Goal: Task Accomplishment & Management: Manage account settings

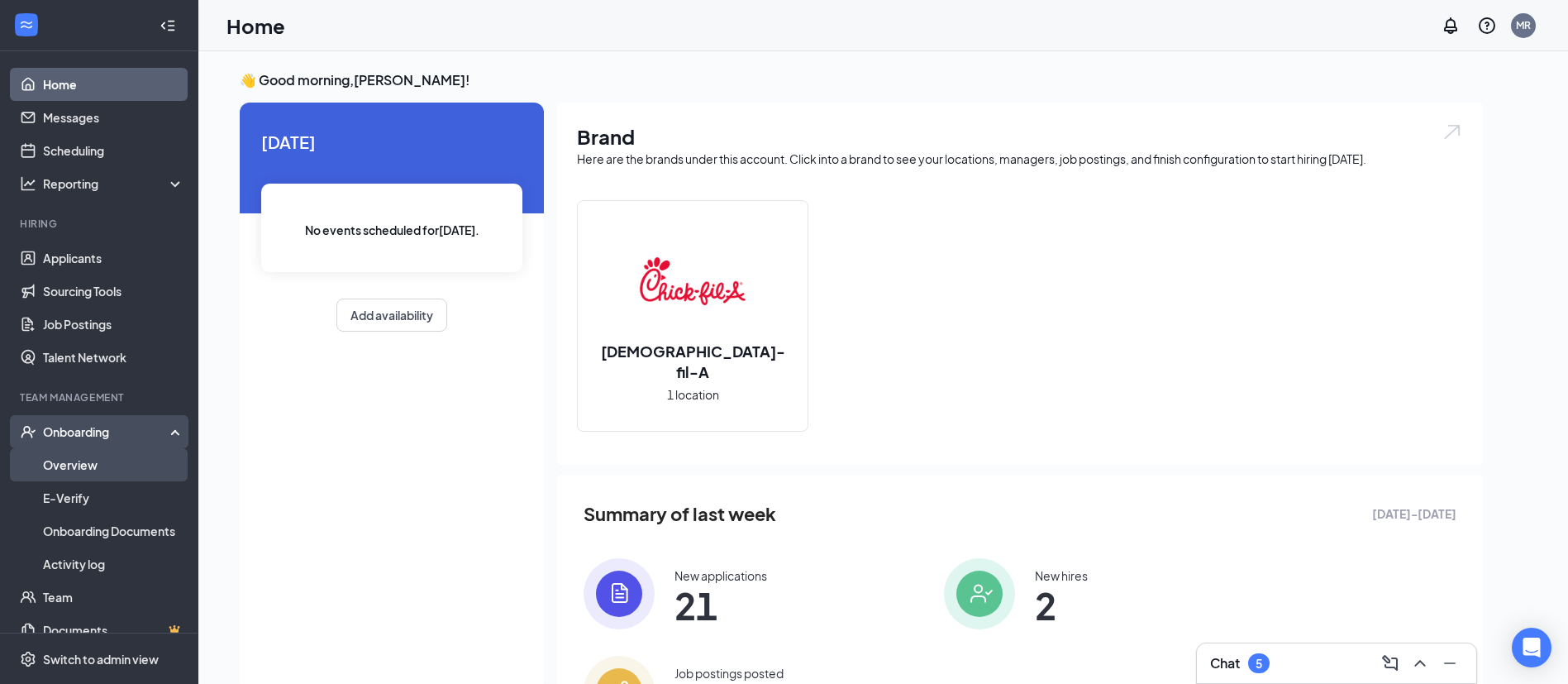
click at [74, 453] on link "Overview" at bounding box center [113, 465] width 141 height 33
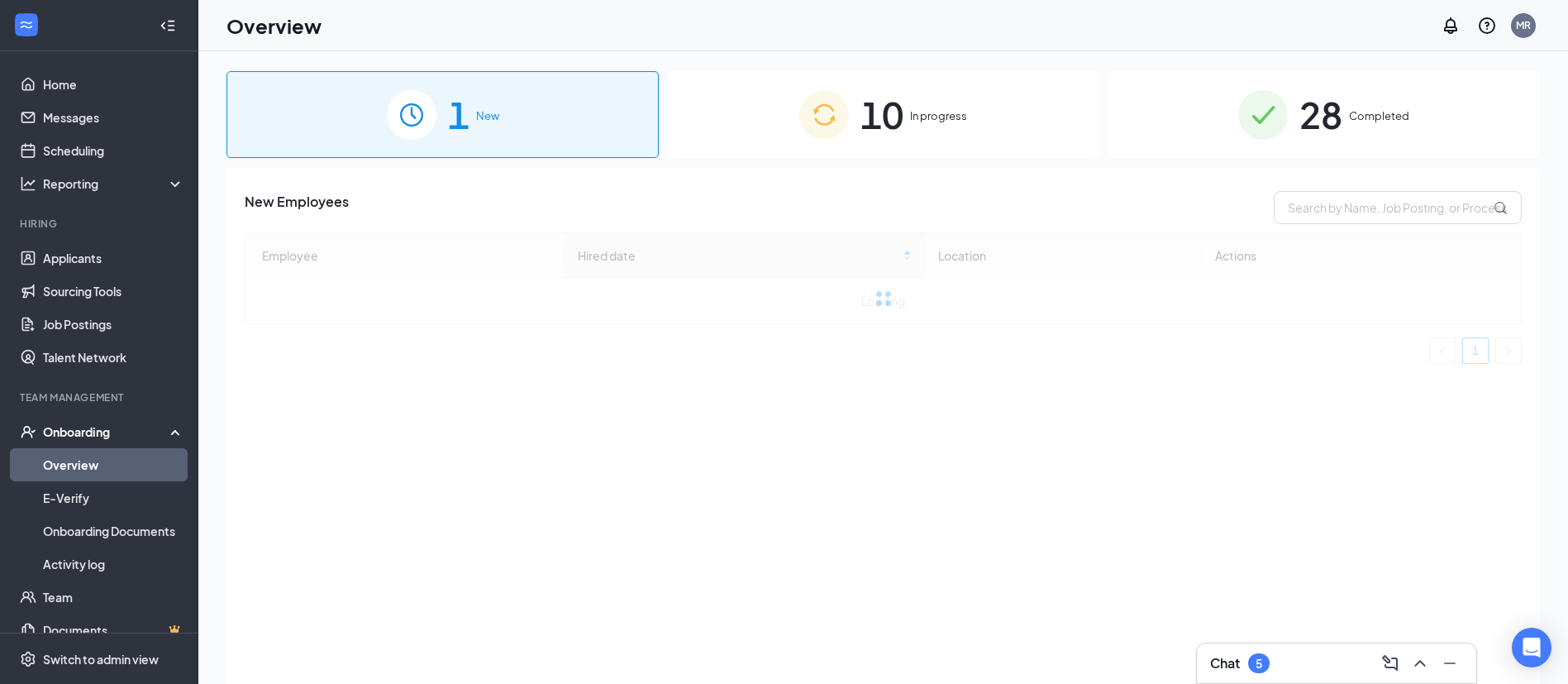
click at [907, 123] on div "10 In progress" at bounding box center [883, 115] width 432 height 87
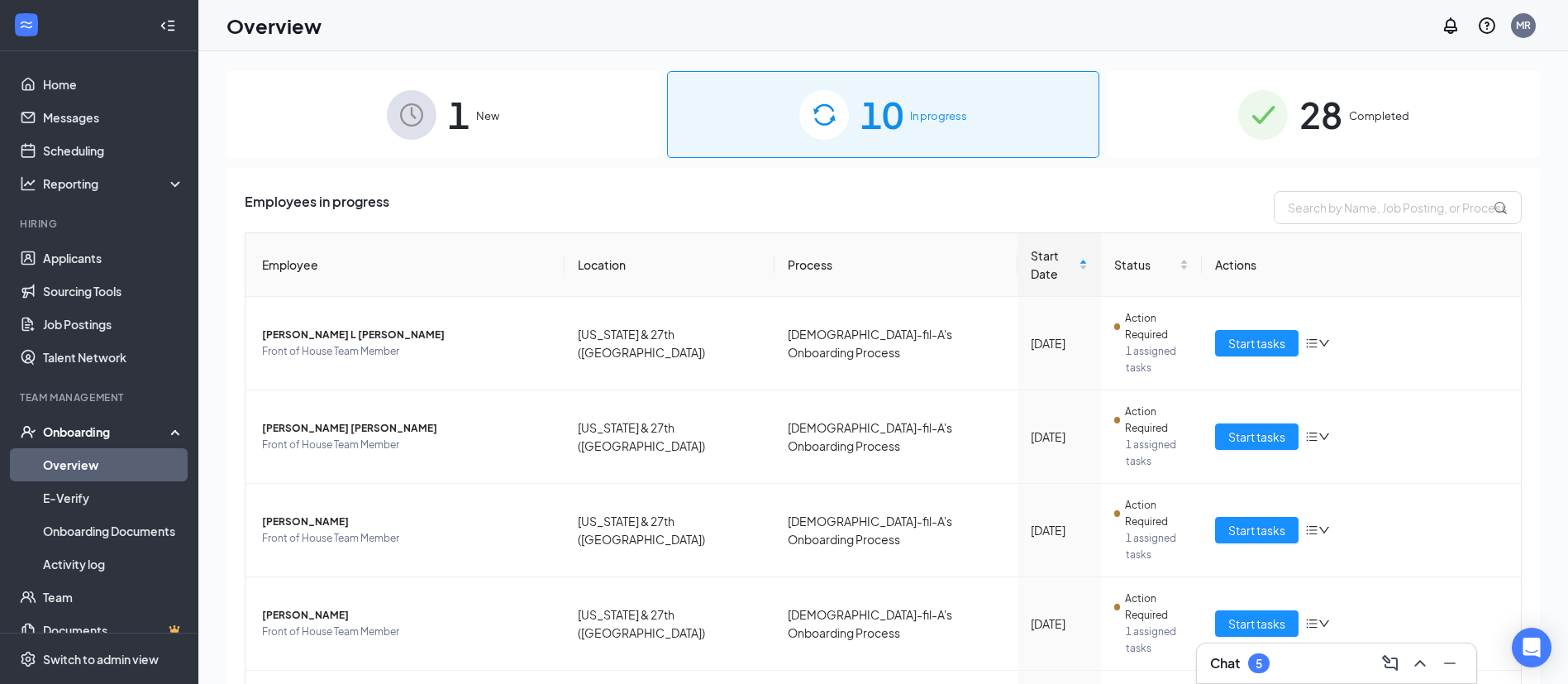
click at [534, 137] on div "1 New" at bounding box center [442, 115] width 432 height 87
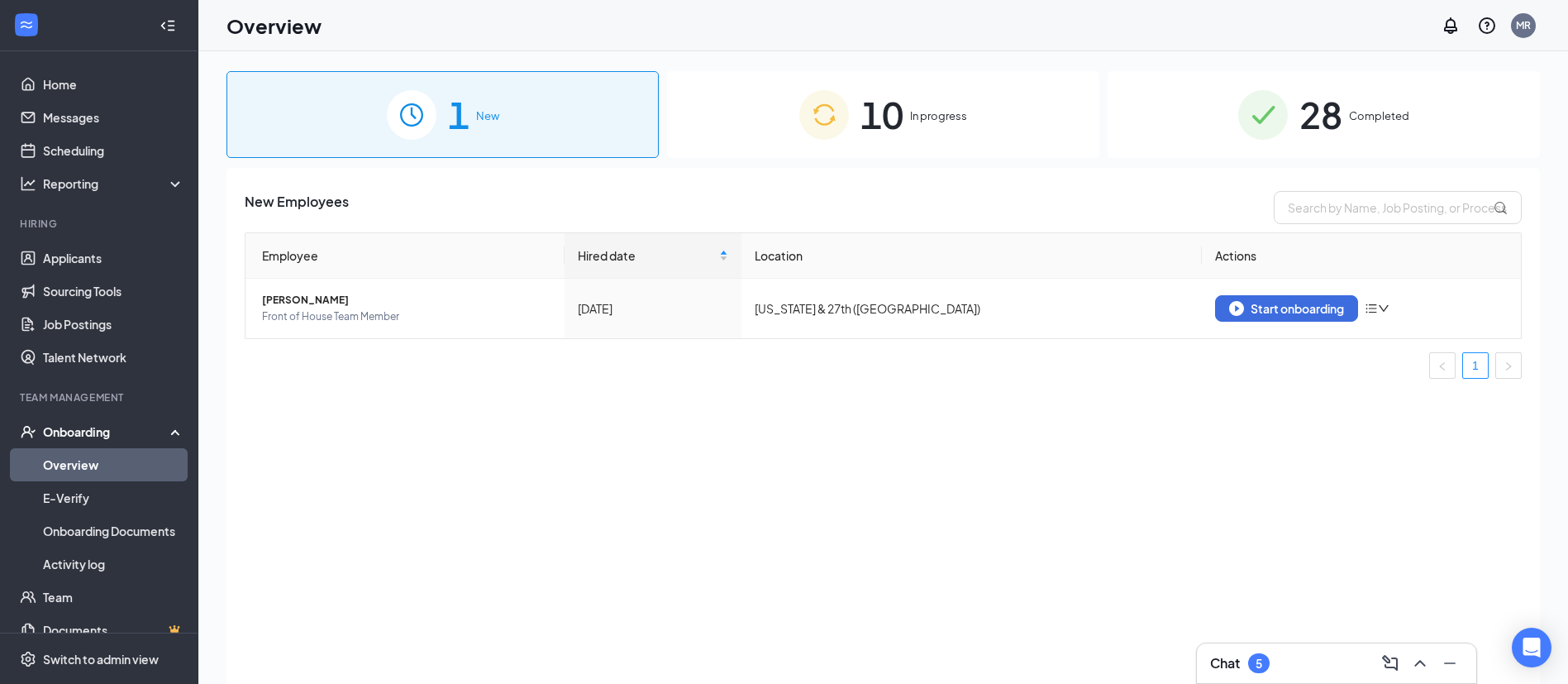
click at [907, 142] on div "10 In progress" at bounding box center [883, 115] width 432 height 87
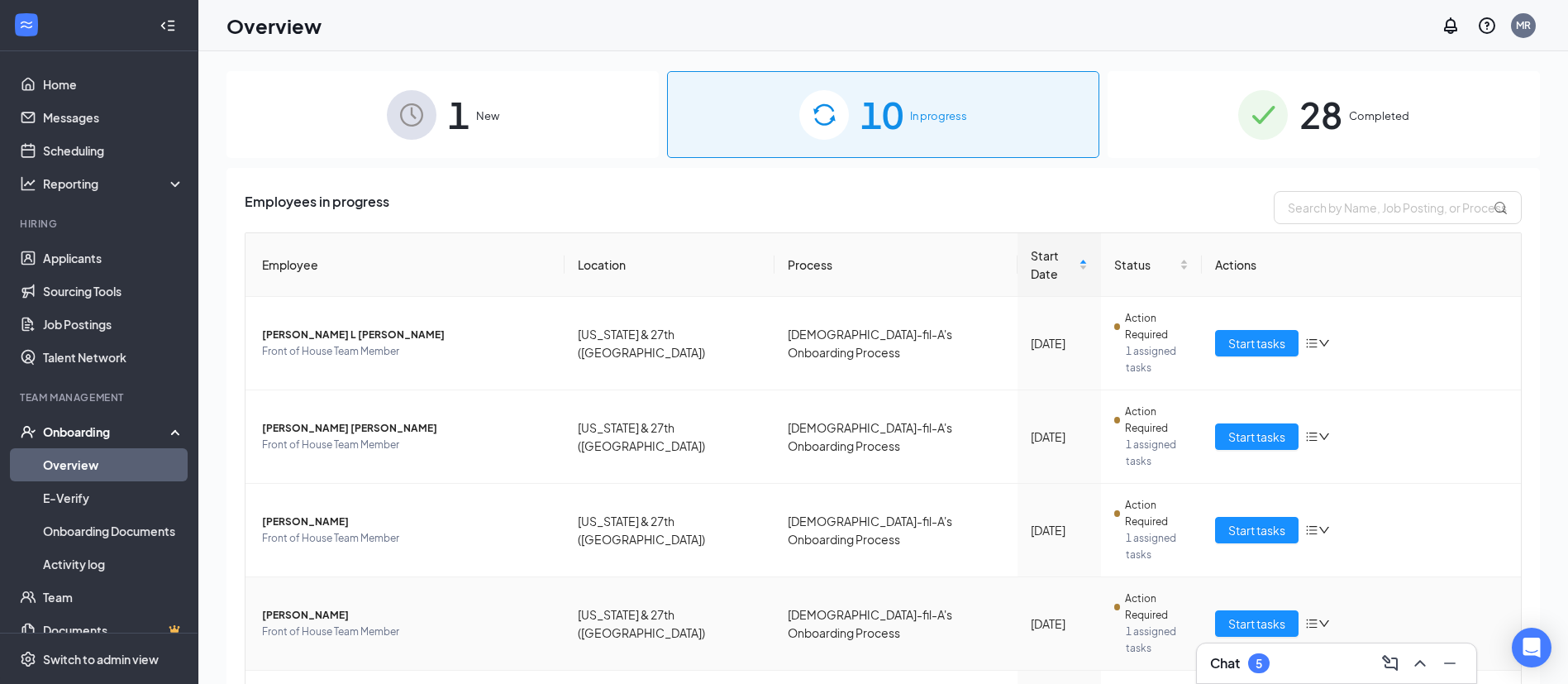
scroll to position [256, 0]
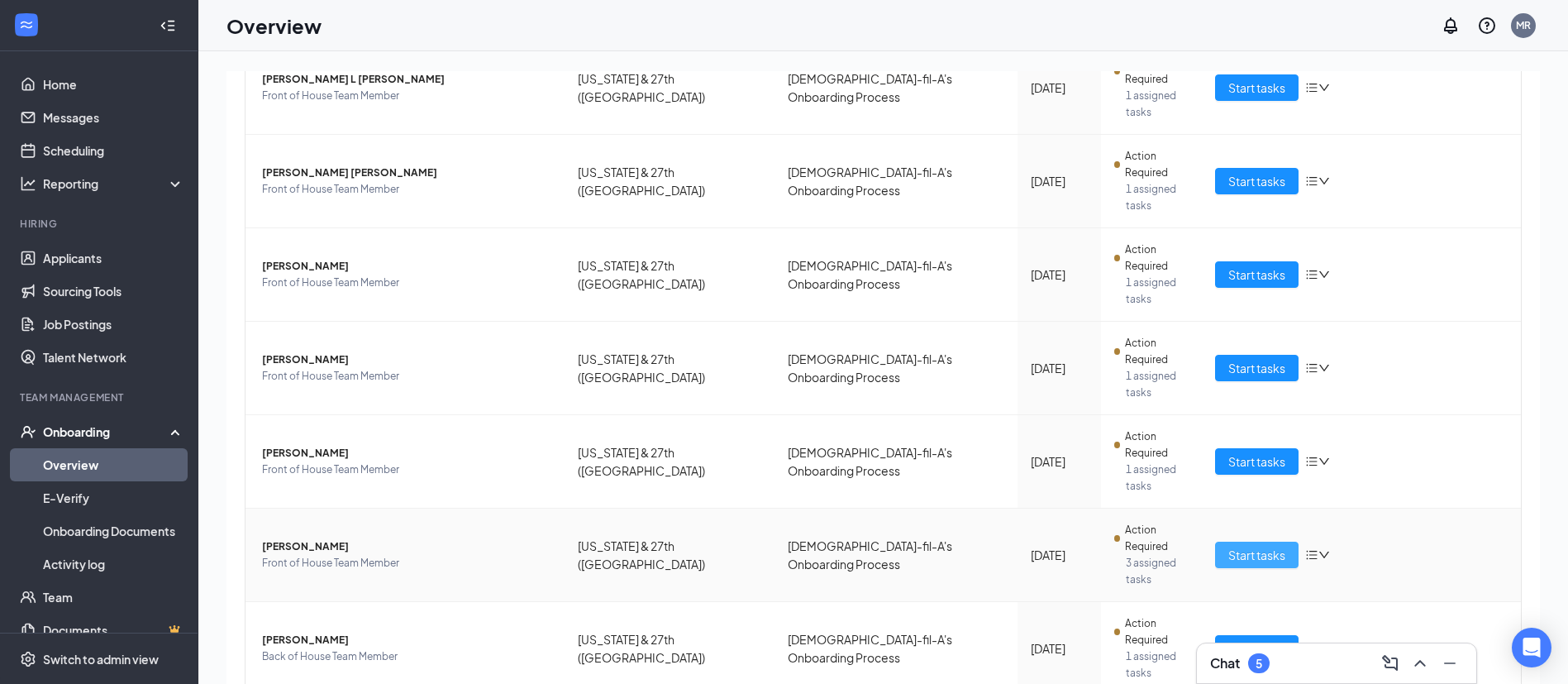
click at [1229, 546] on span "Start tasks" at bounding box center [1257, 555] width 57 height 18
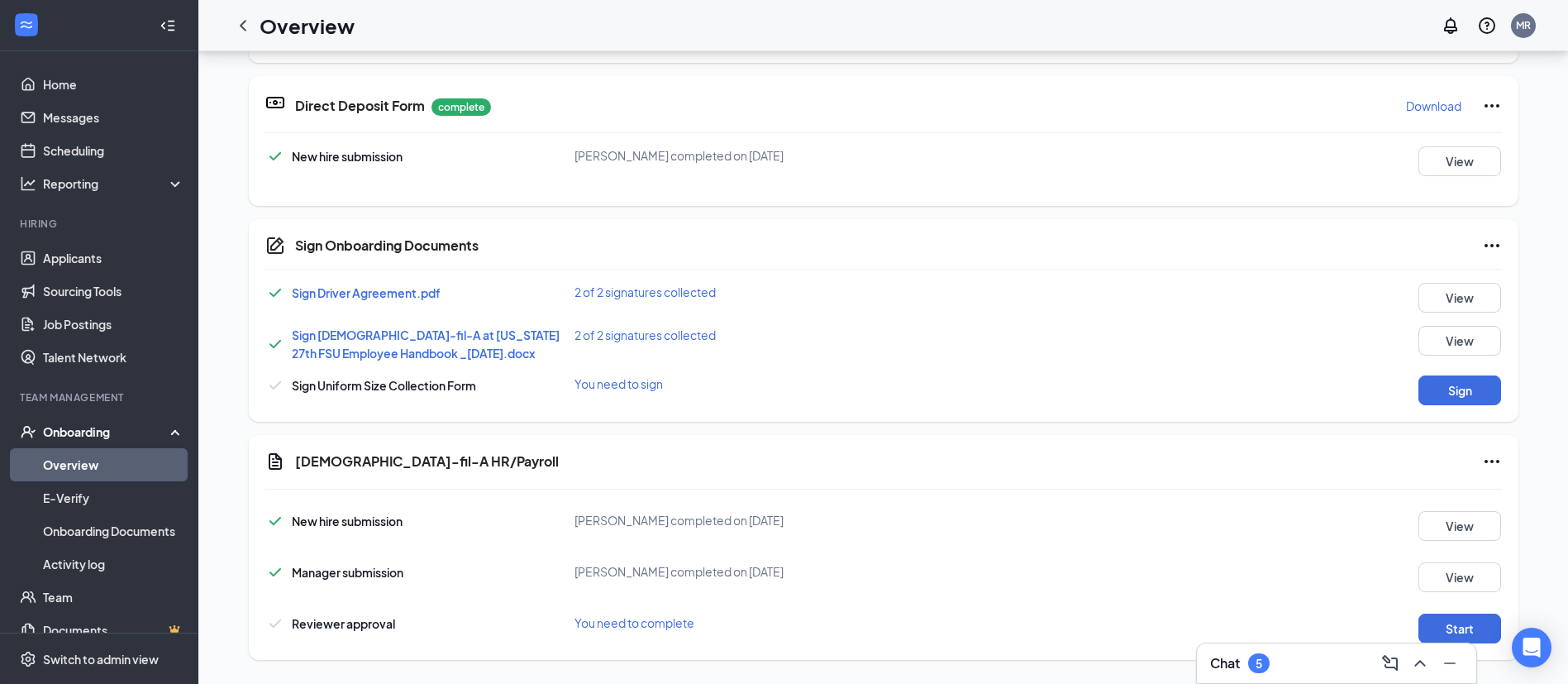
scroll to position [431, 0]
click at [1432, 387] on button "Sign" at bounding box center [1460, 389] width 83 height 30
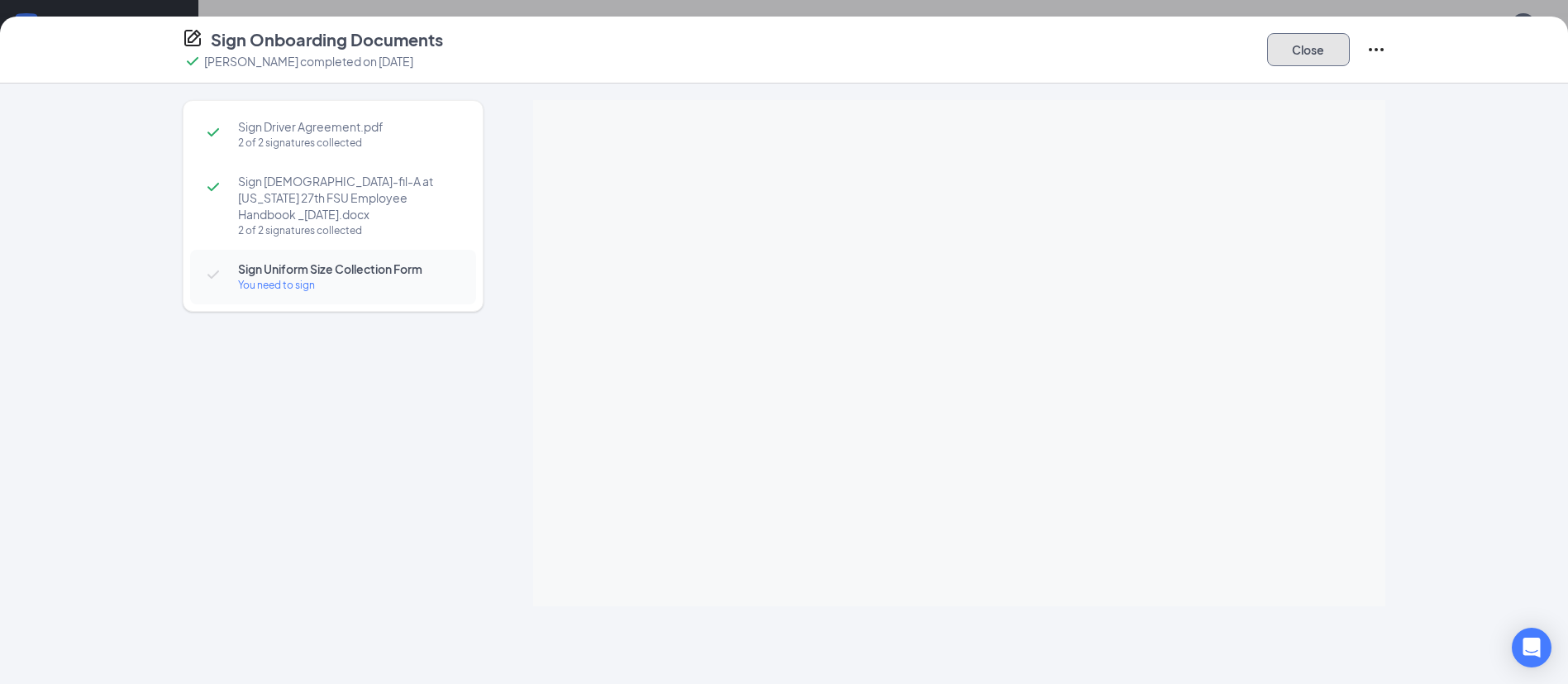
click at [1296, 54] on button "Close" at bounding box center [1308, 49] width 83 height 33
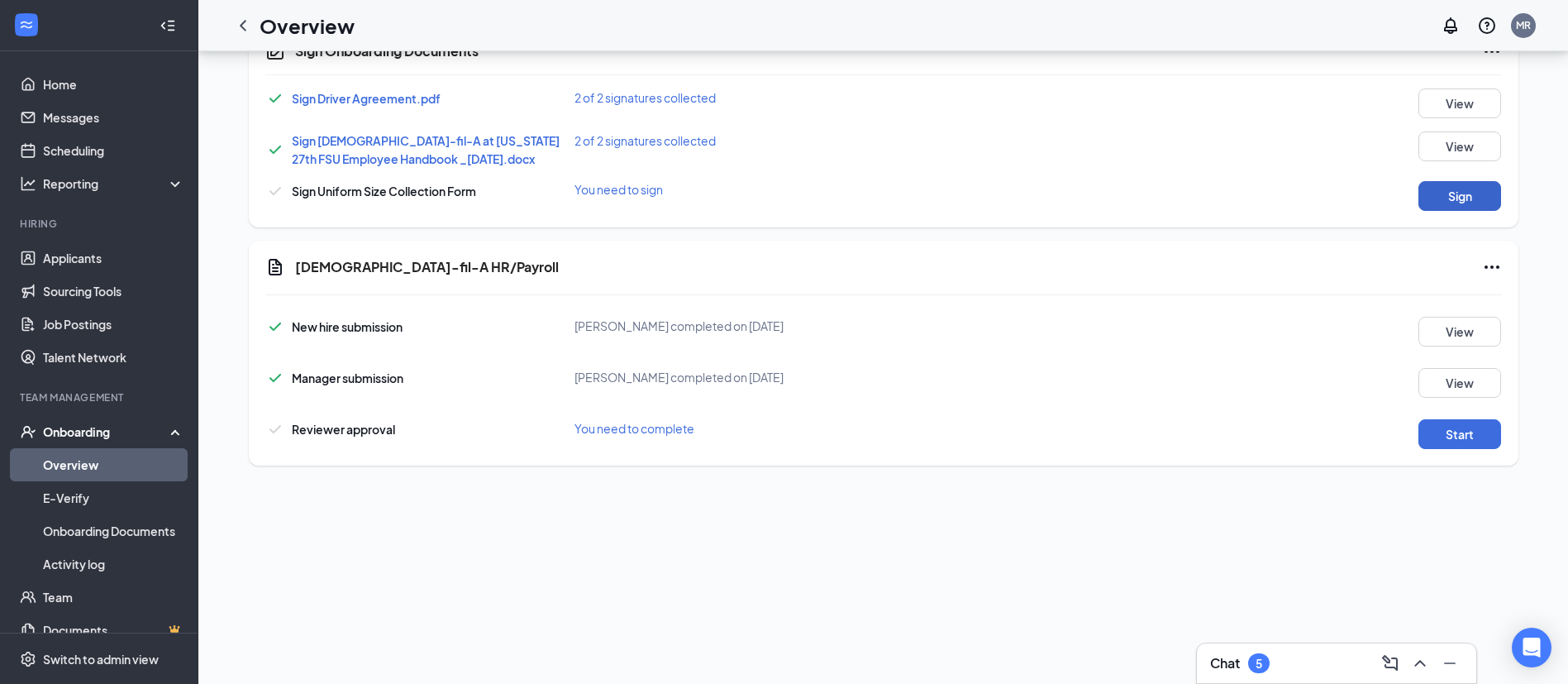
scroll to position [178, 0]
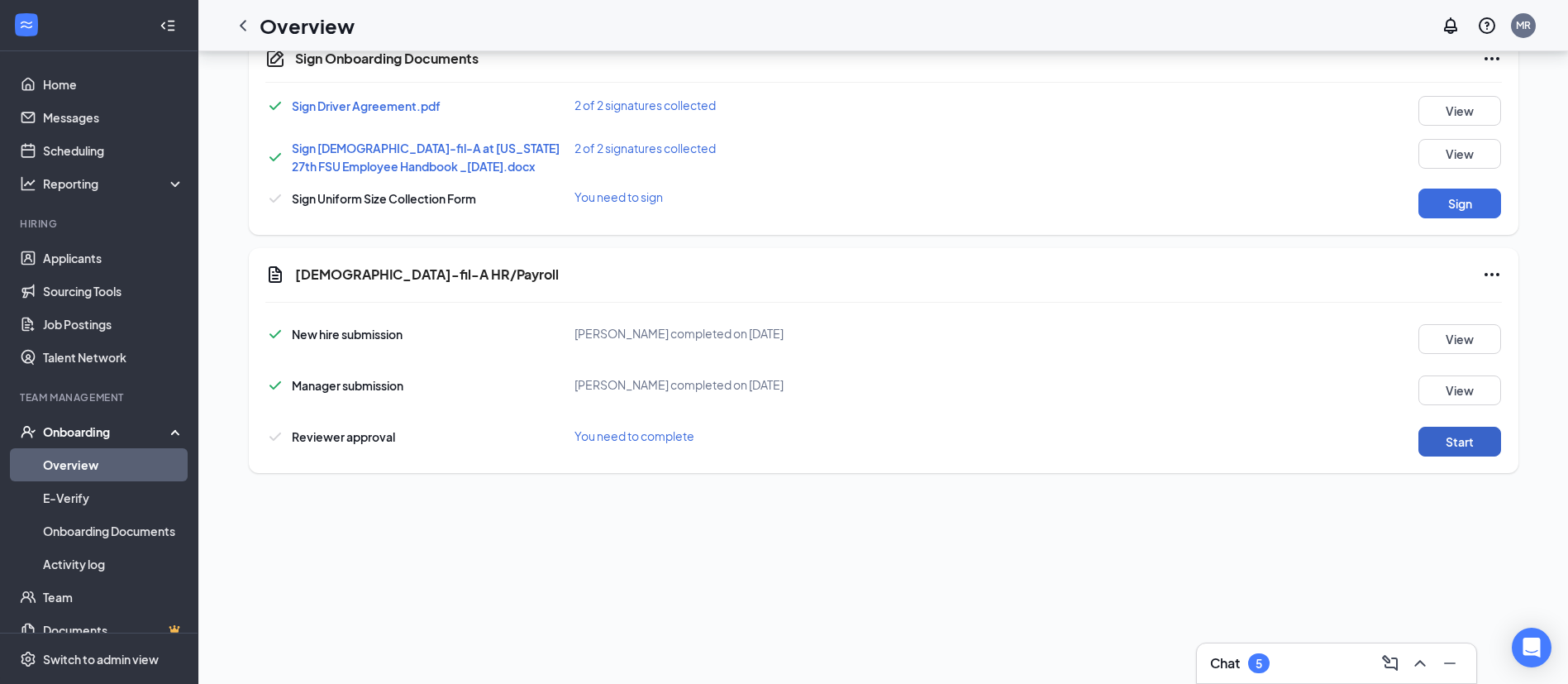
click at [1456, 435] on button "Start" at bounding box center [1460, 441] width 83 height 30
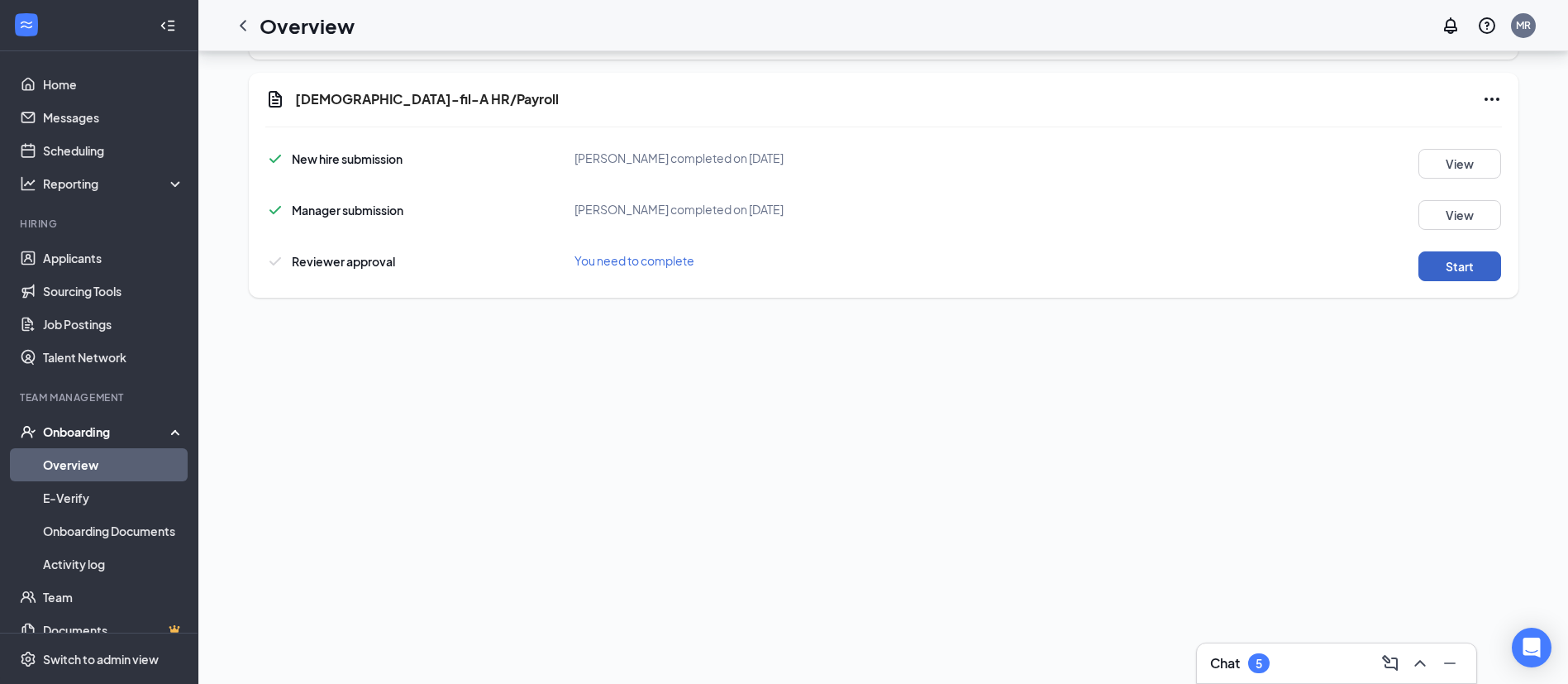
scroll to position [339, 0]
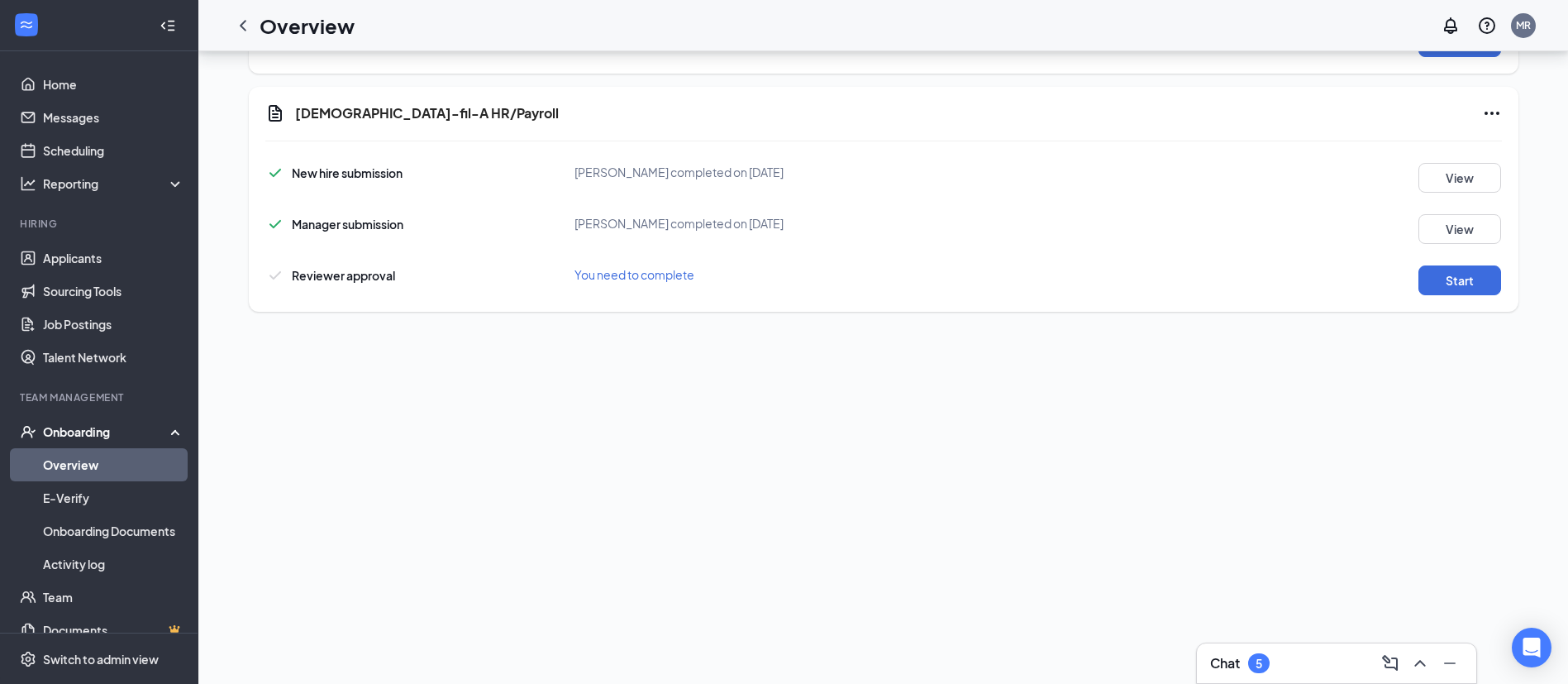
click at [1482, 116] on icon "Ellipses" at bounding box center [1492, 113] width 20 height 20
click at [1437, 147] on span "Mark as complete" at bounding box center [1421, 147] width 97 height 17
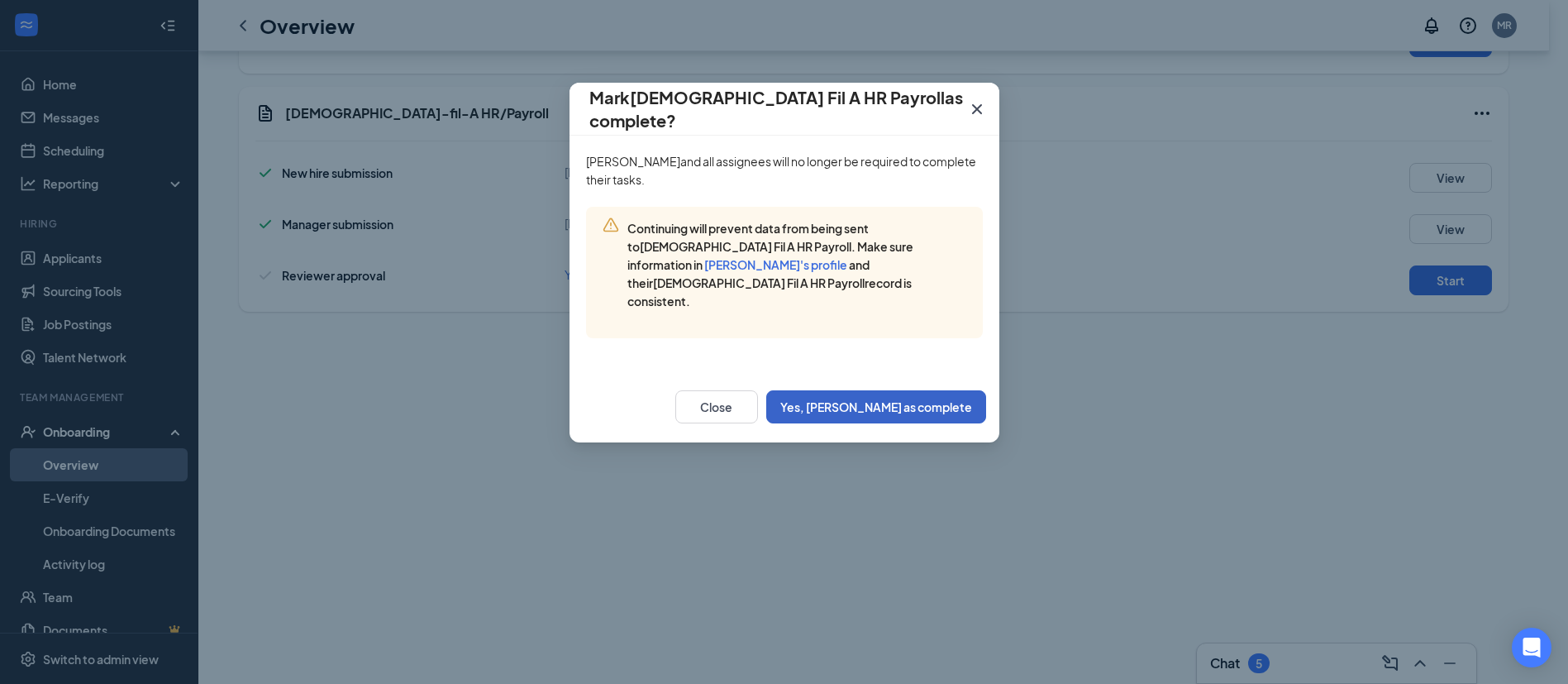
click at [929, 391] on button "Yes, [PERSON_NAME] as complete" at bounding box center [876, 406] width 220 height 33
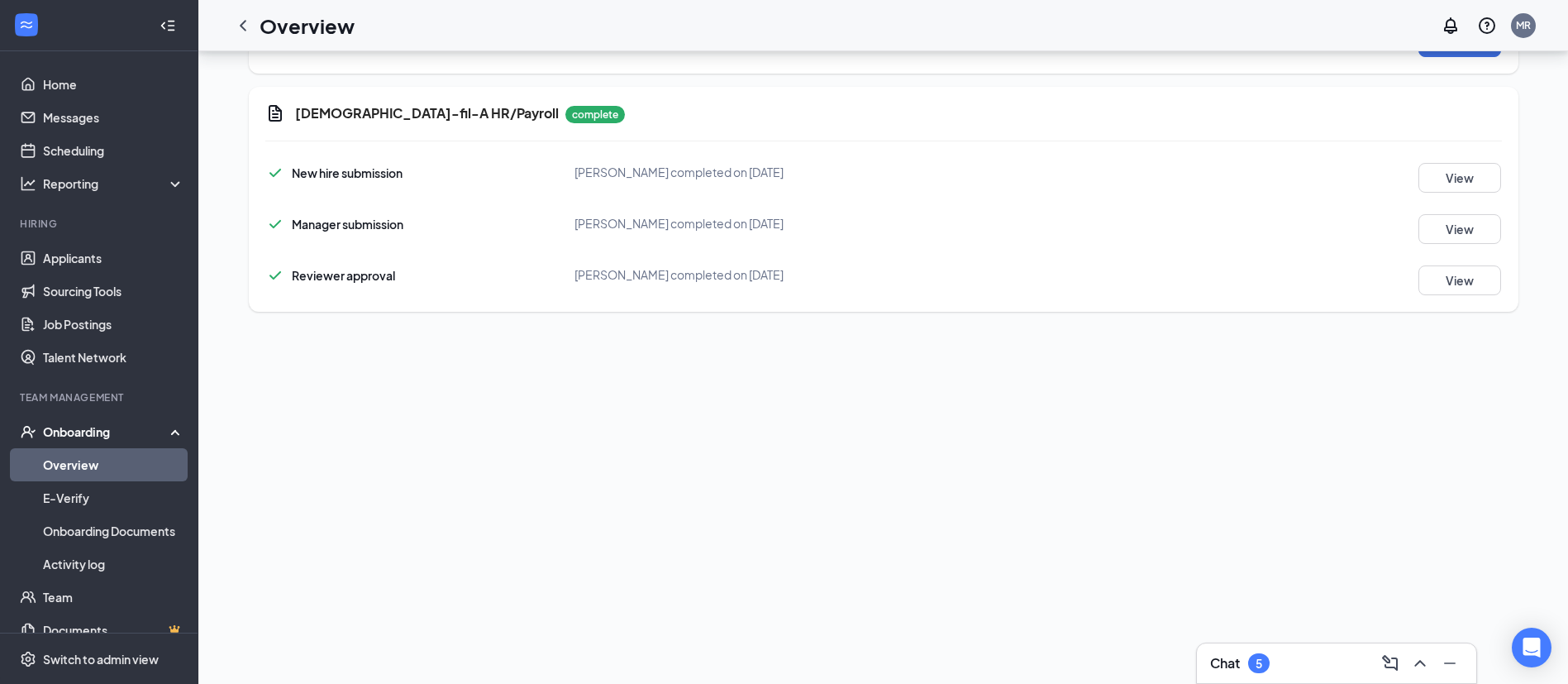
scroll to position [0, 0]
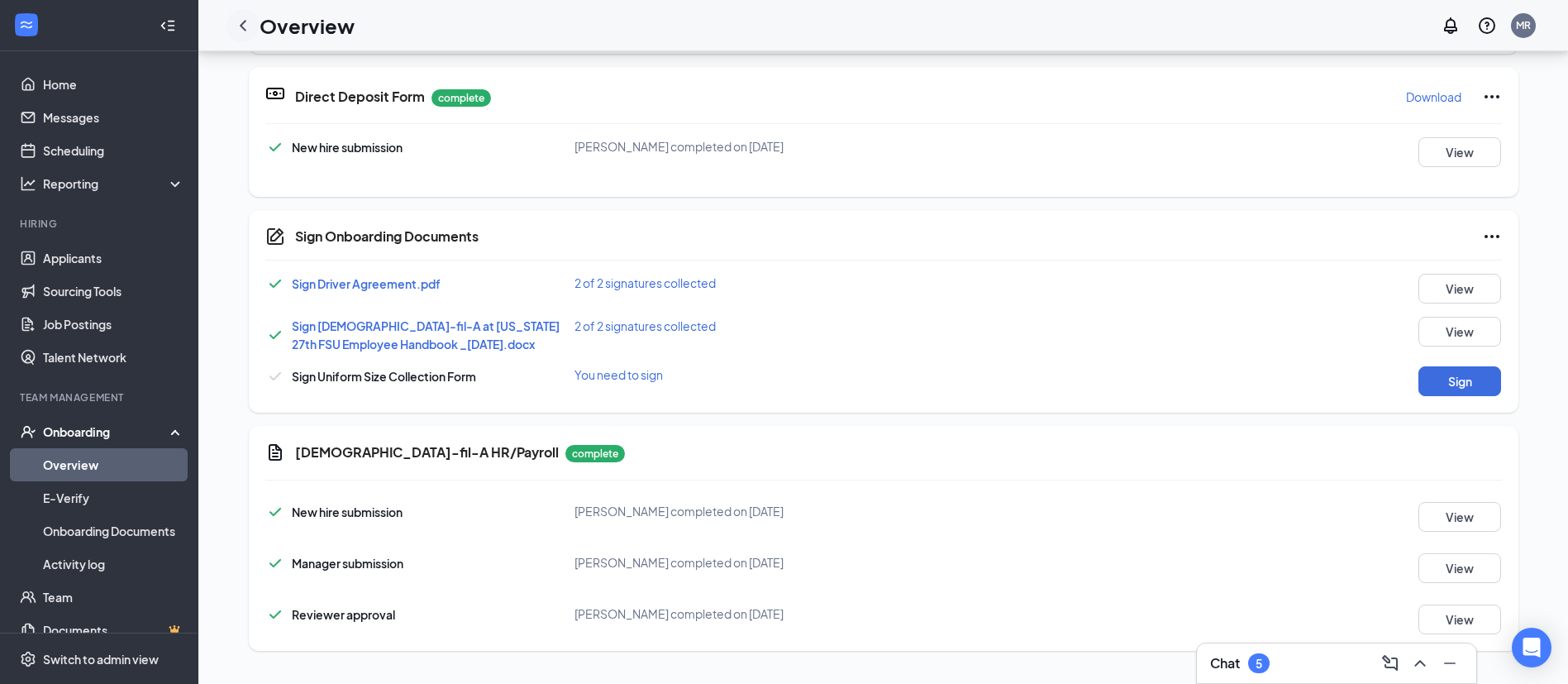
click at [240, 25] on icon "ChevronLeft" at bounding box center [243, 26] width 20 height 20
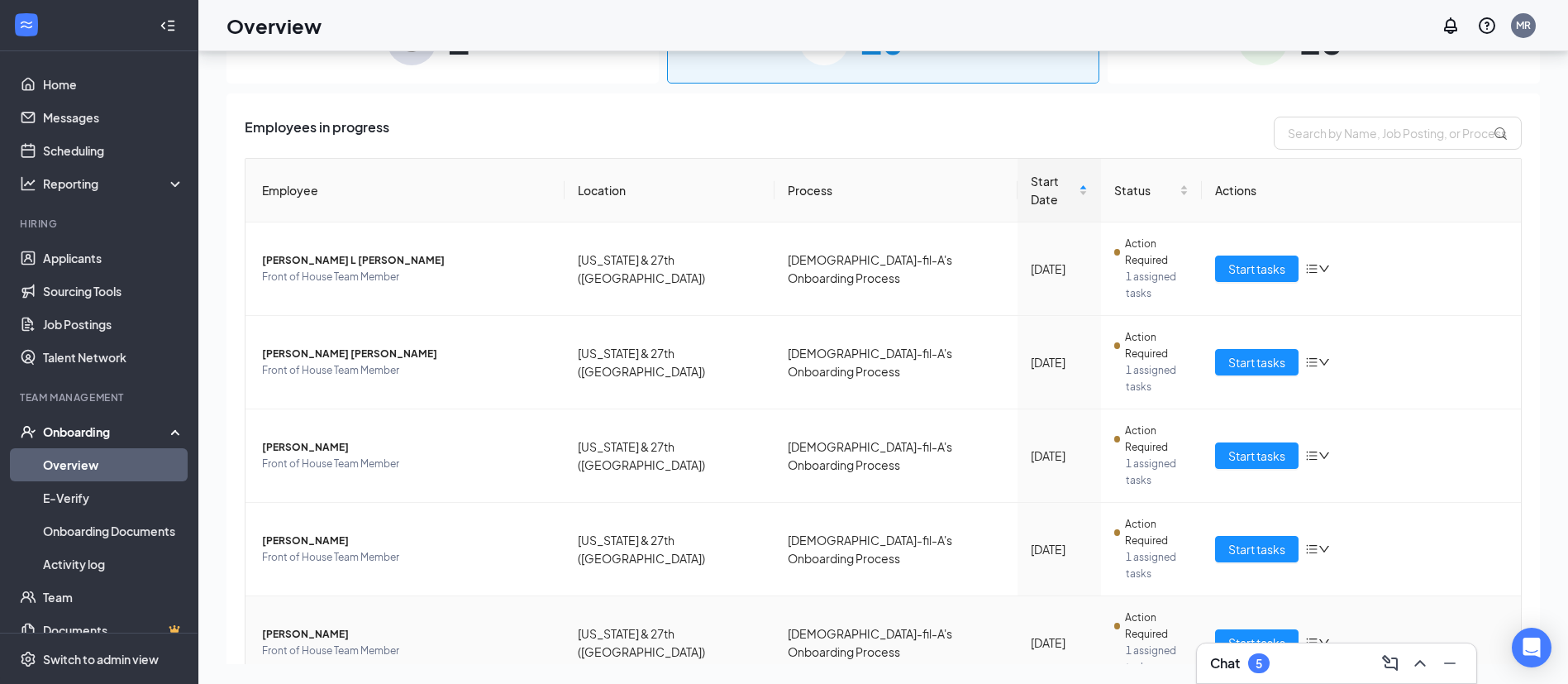
scroll to position [256, 0]
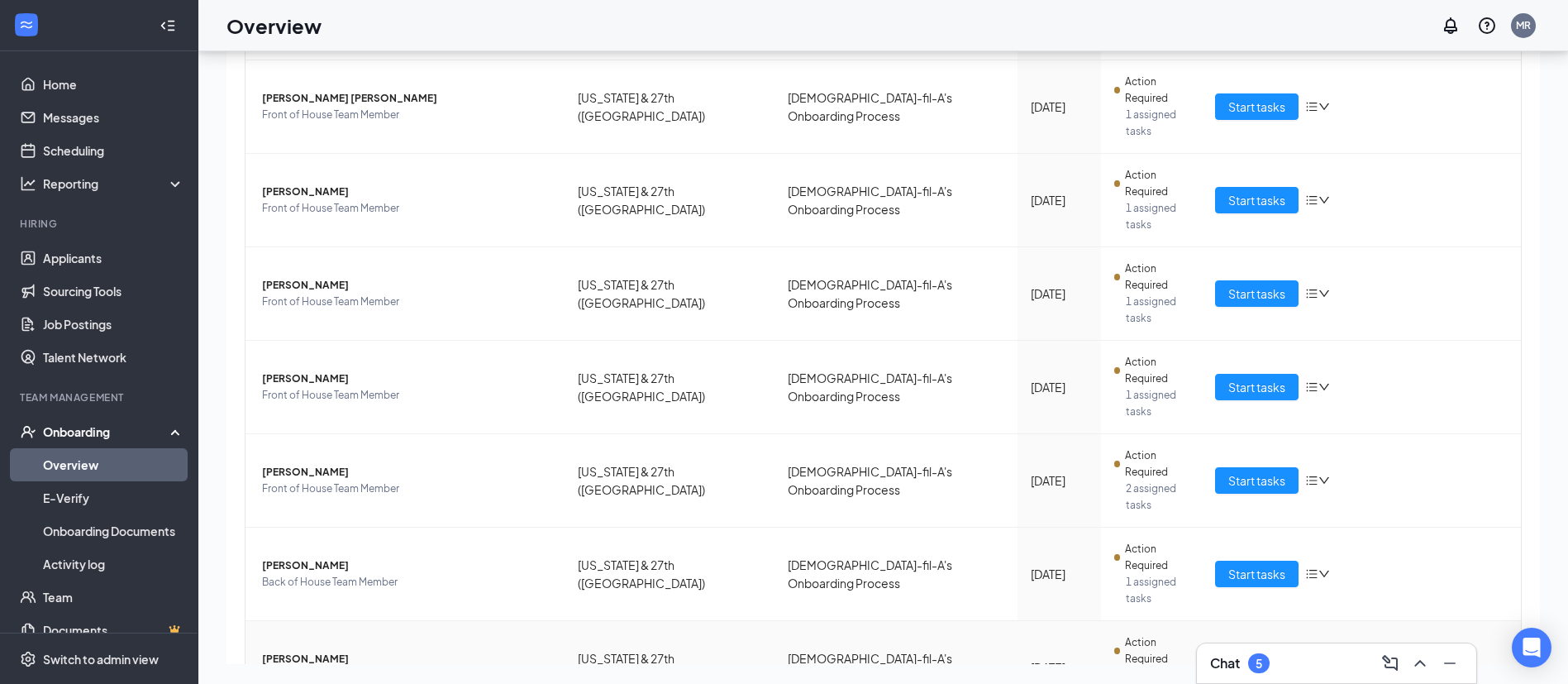
click at [1239, 658] on span "Start tasks" at bounding box center [1257, 667] width 57 height 18
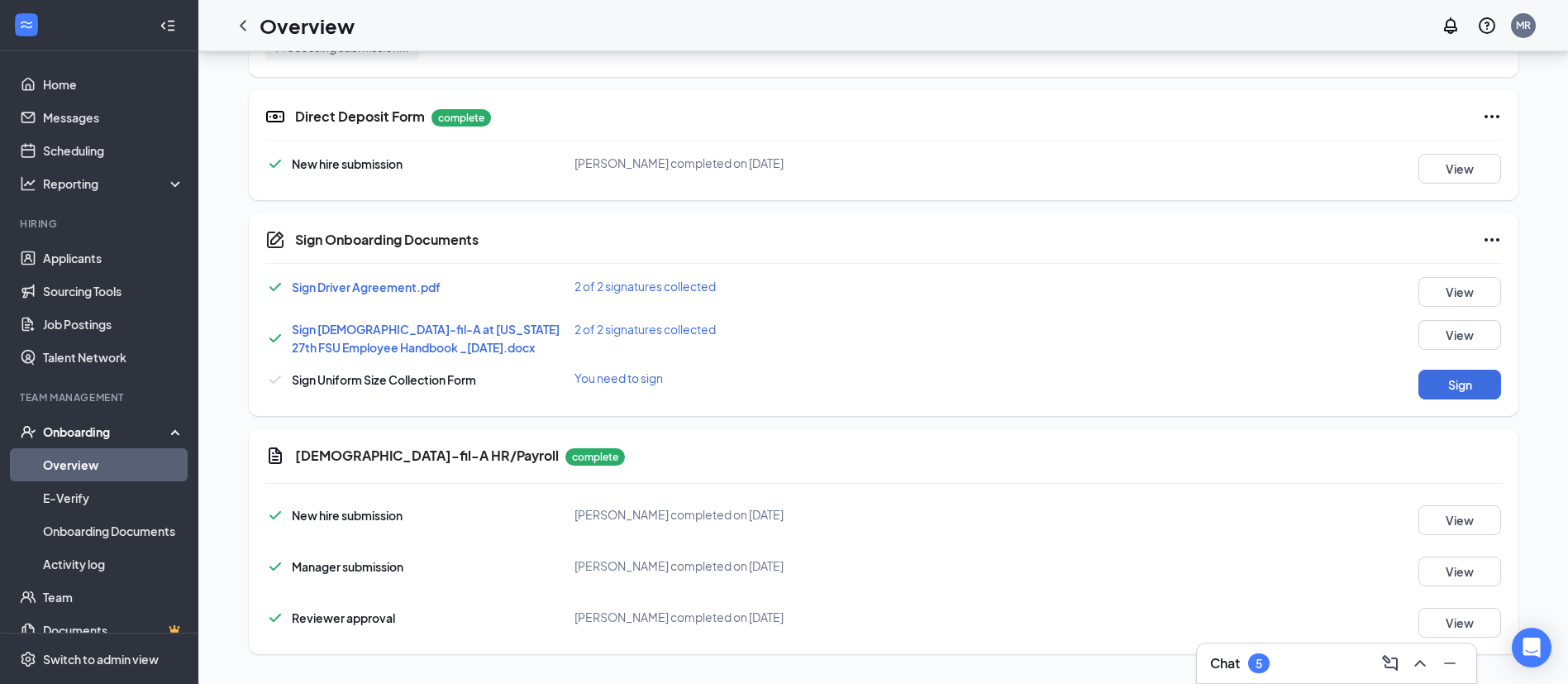
scroll to position [941, 0]
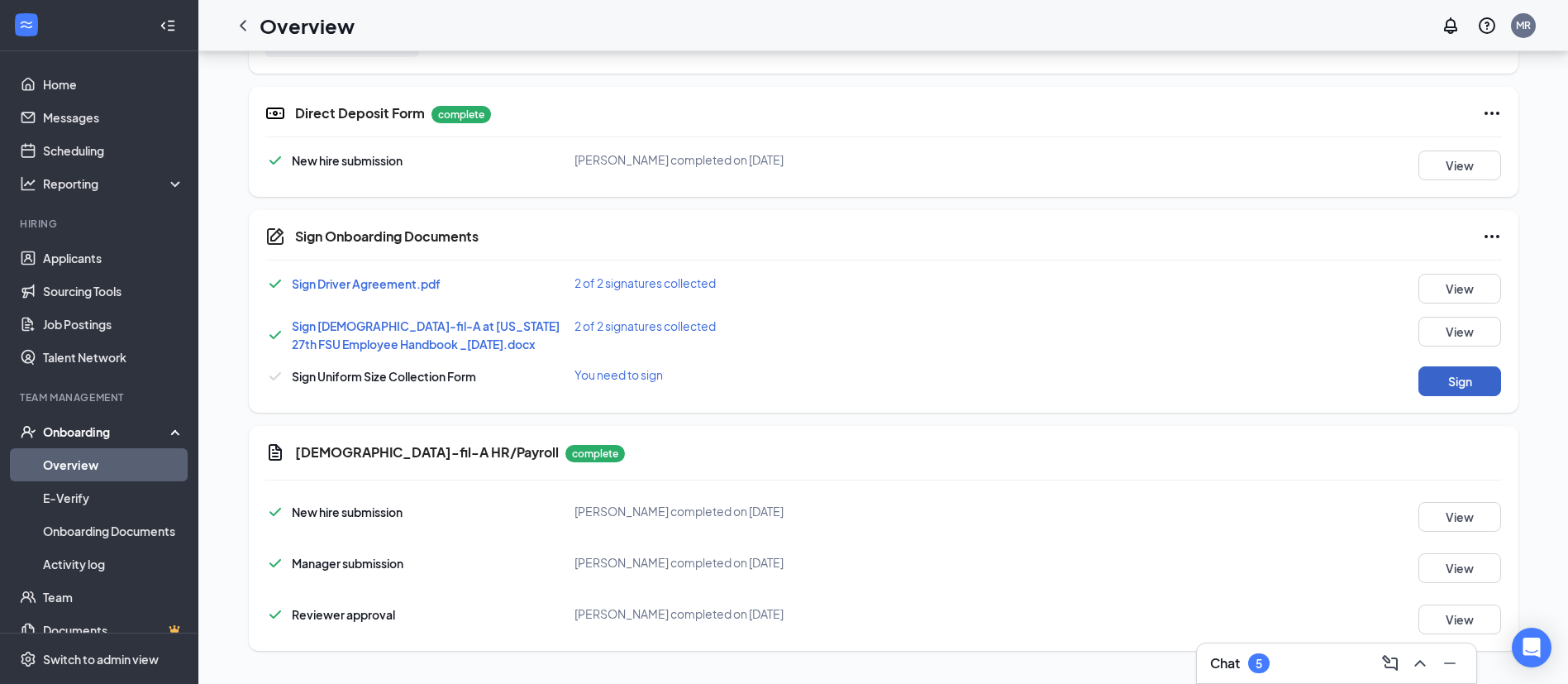
click at [1441, 378] on button "Sign" at bounding box center [1460, 381] width 83 height 30
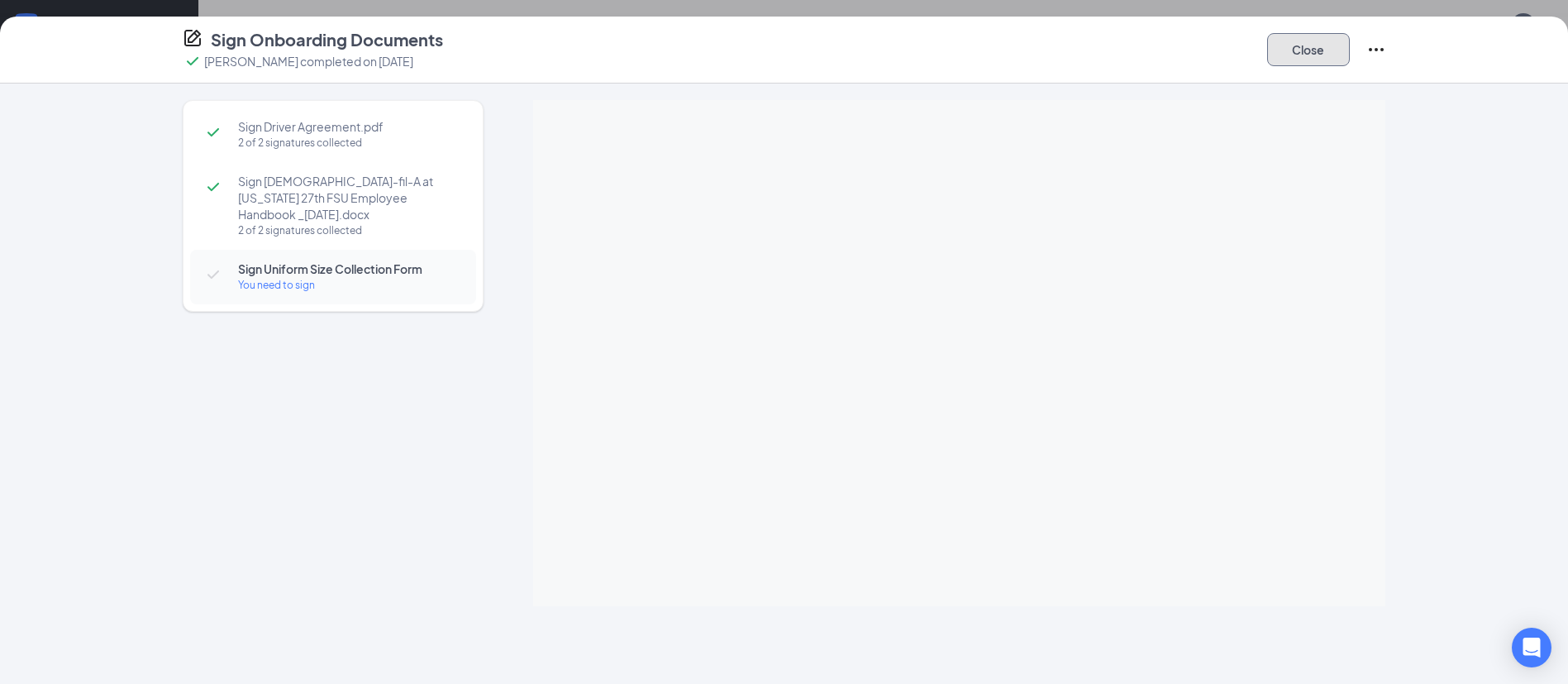
click at [1310, 42] on button "Close" at bounding box center [1308, 49] width 83 height 33
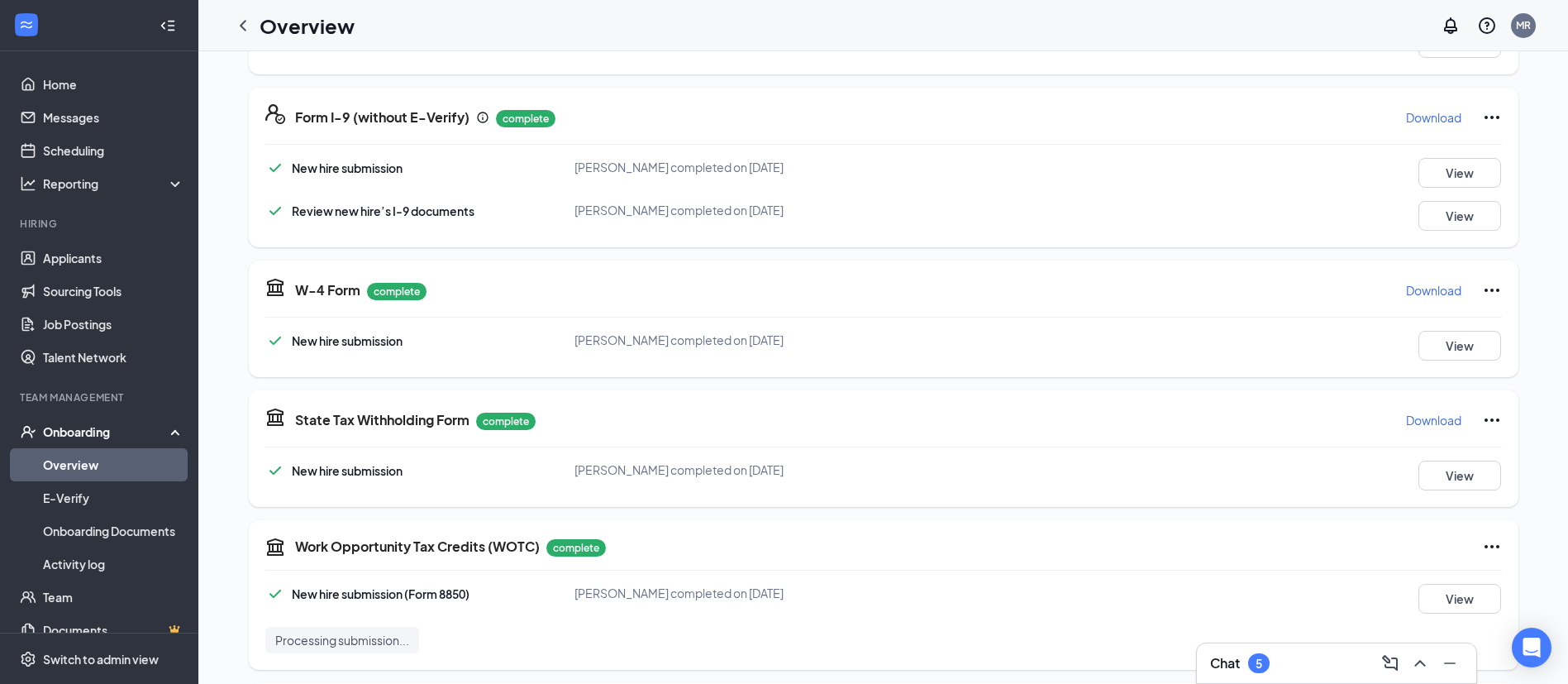
scroll to position [0, 0]
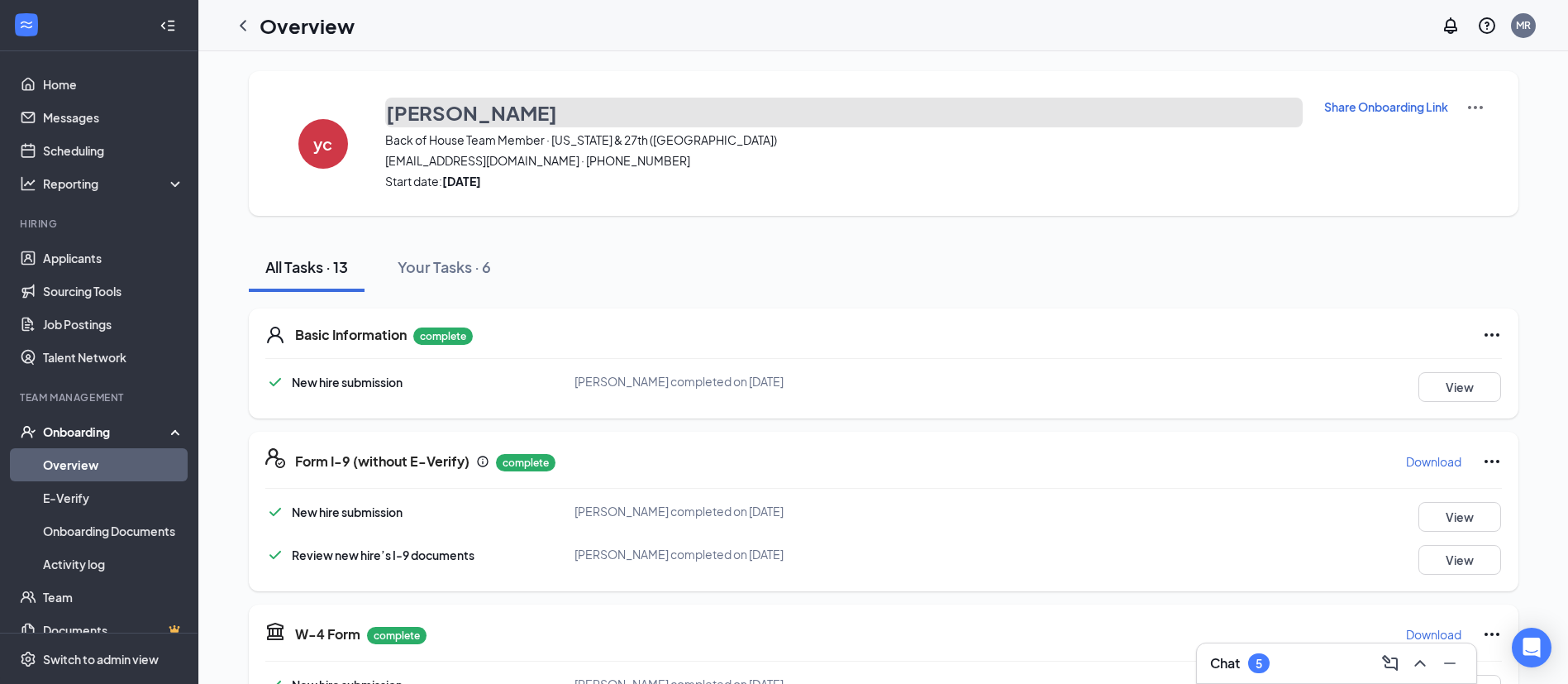
click at [461, 113] on h3 "[PERSON_NAME]" at bounding box center [471, 113] width 171 height 28
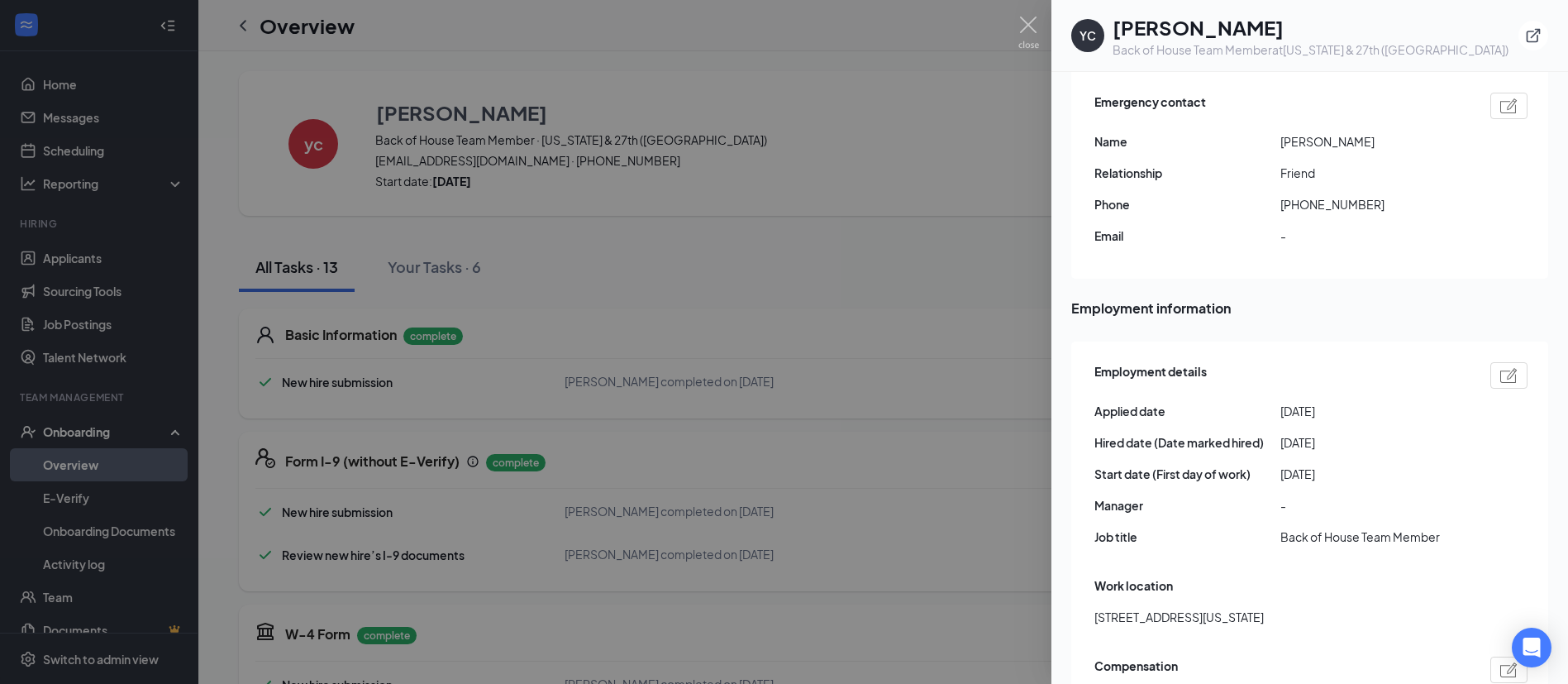
scroll to position [1000, 0]
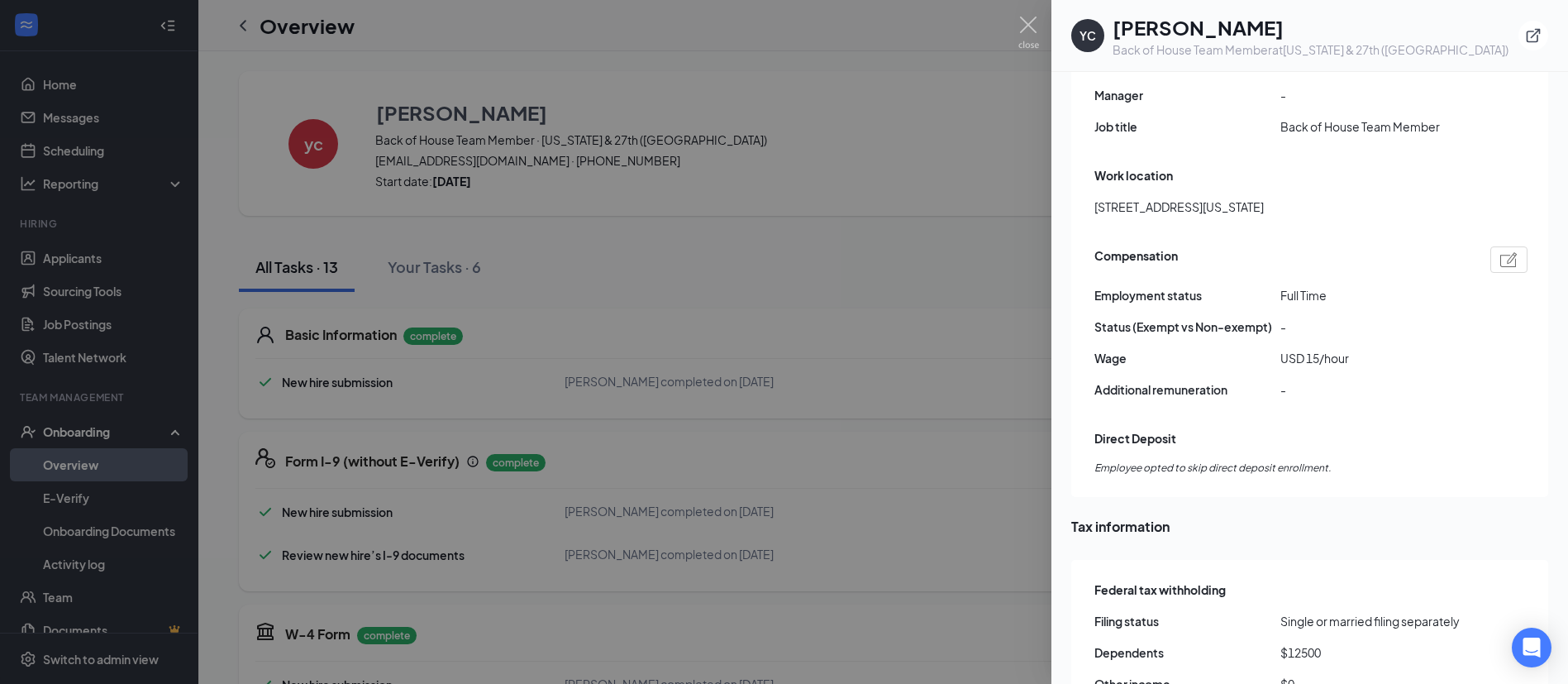
click at [784, 295] on div at bounding box center [784, 342] width 1568 height 684
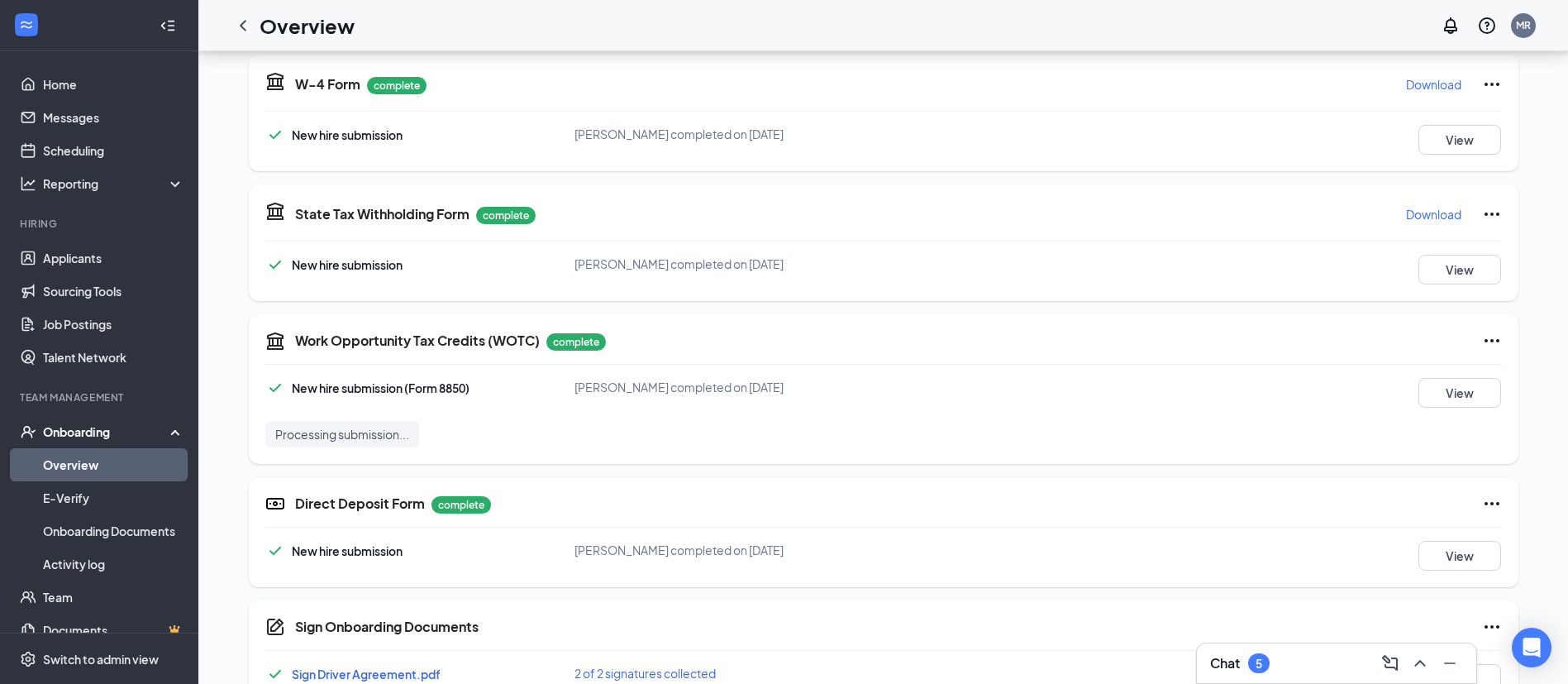
scroll to position [941, 0]
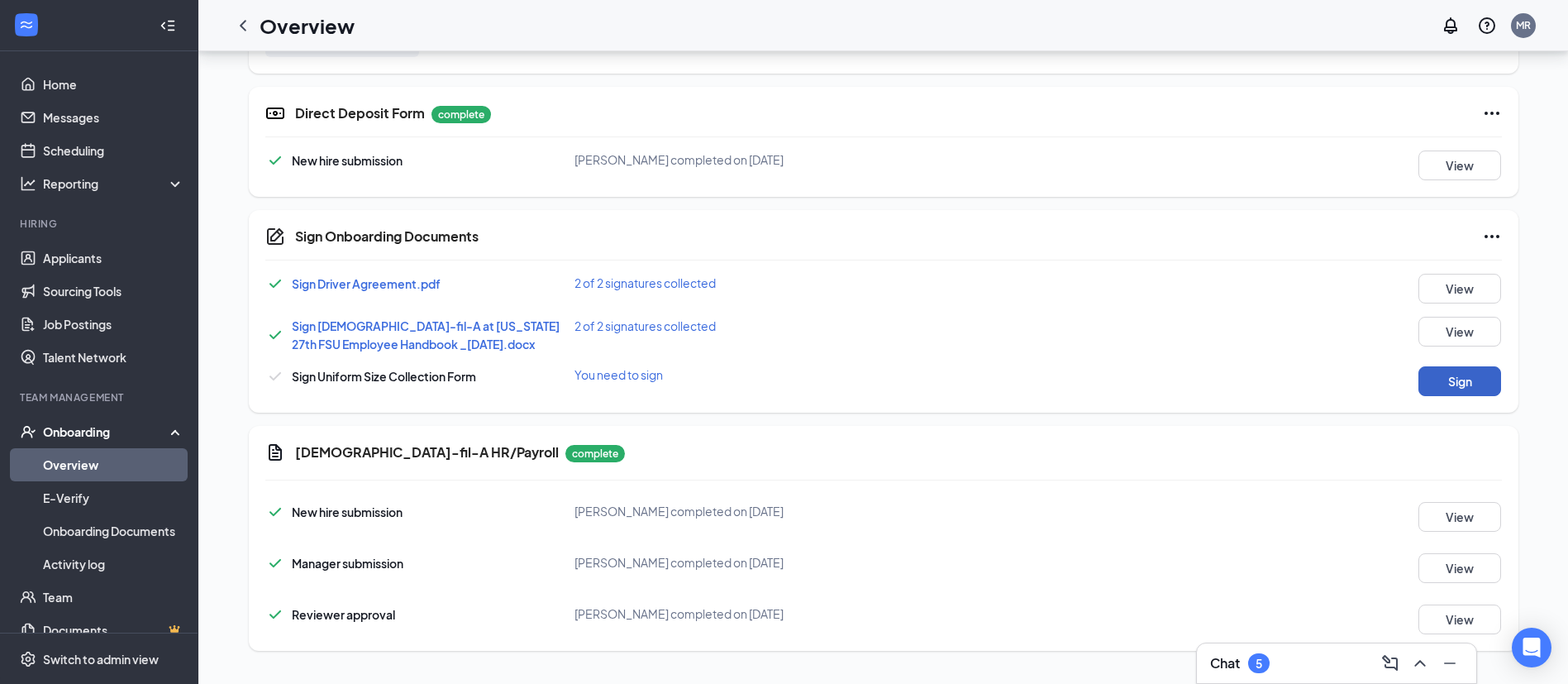
click at [1465, 385] on button "Sign" at bounding box center [1460, 381] width 83 height 30
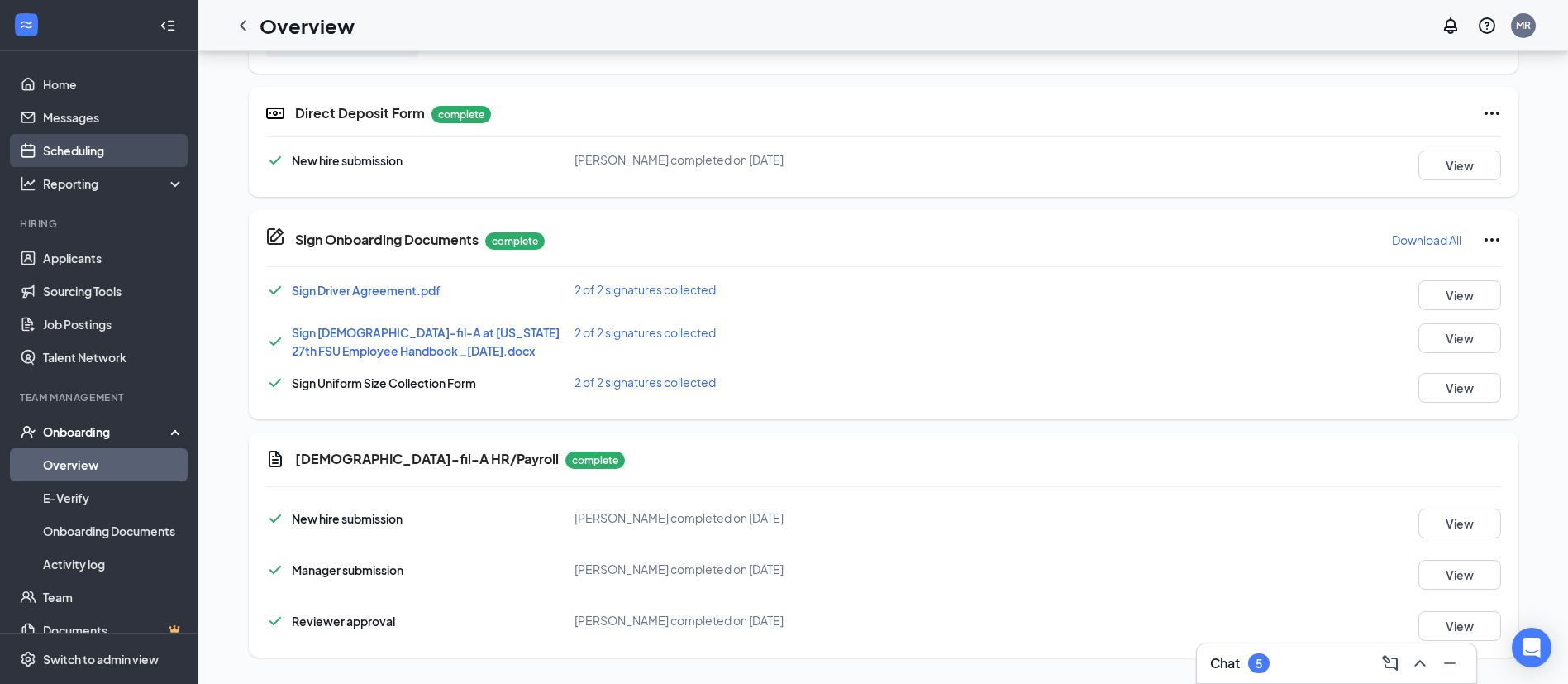
click at [91, 144] on link "Scheduling" at bounding box center [113, 150] width 141 height 33
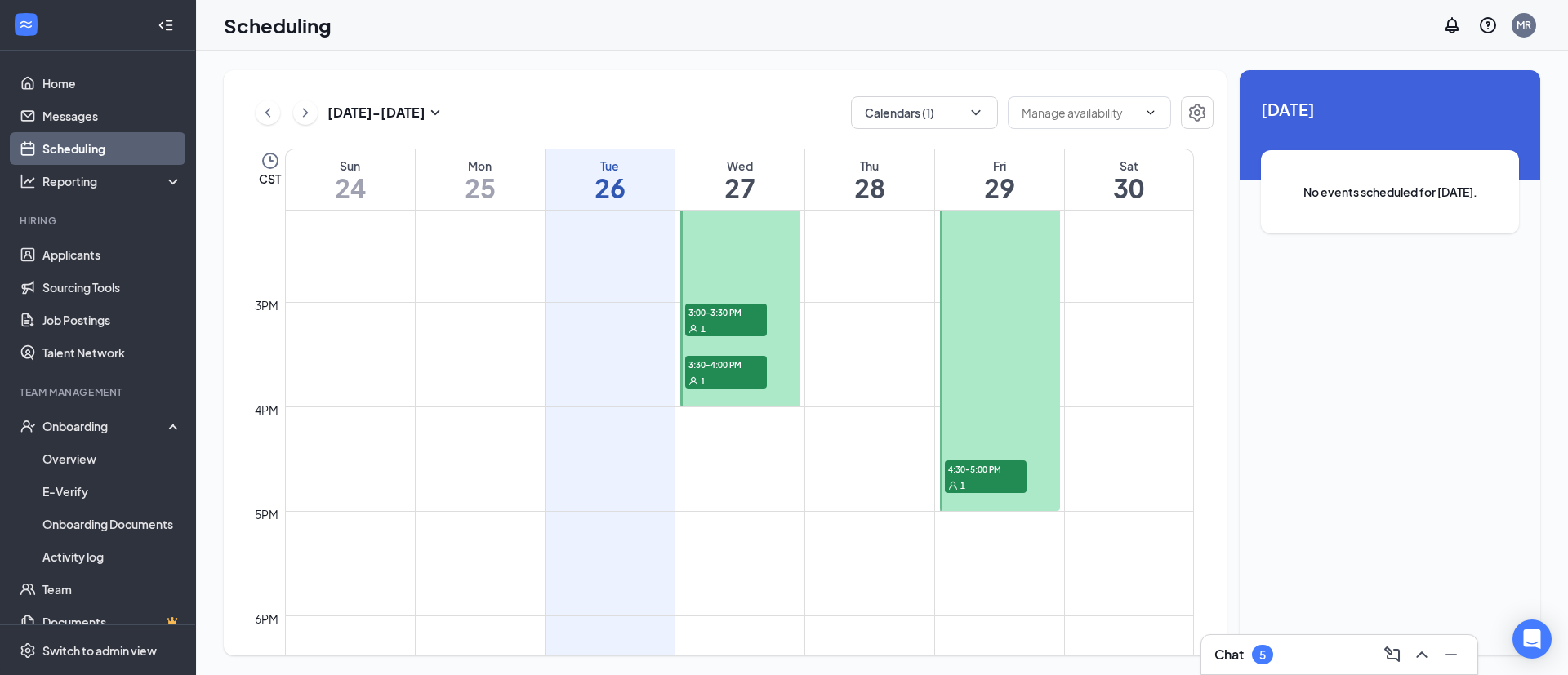
scroll to position [1020, 0]
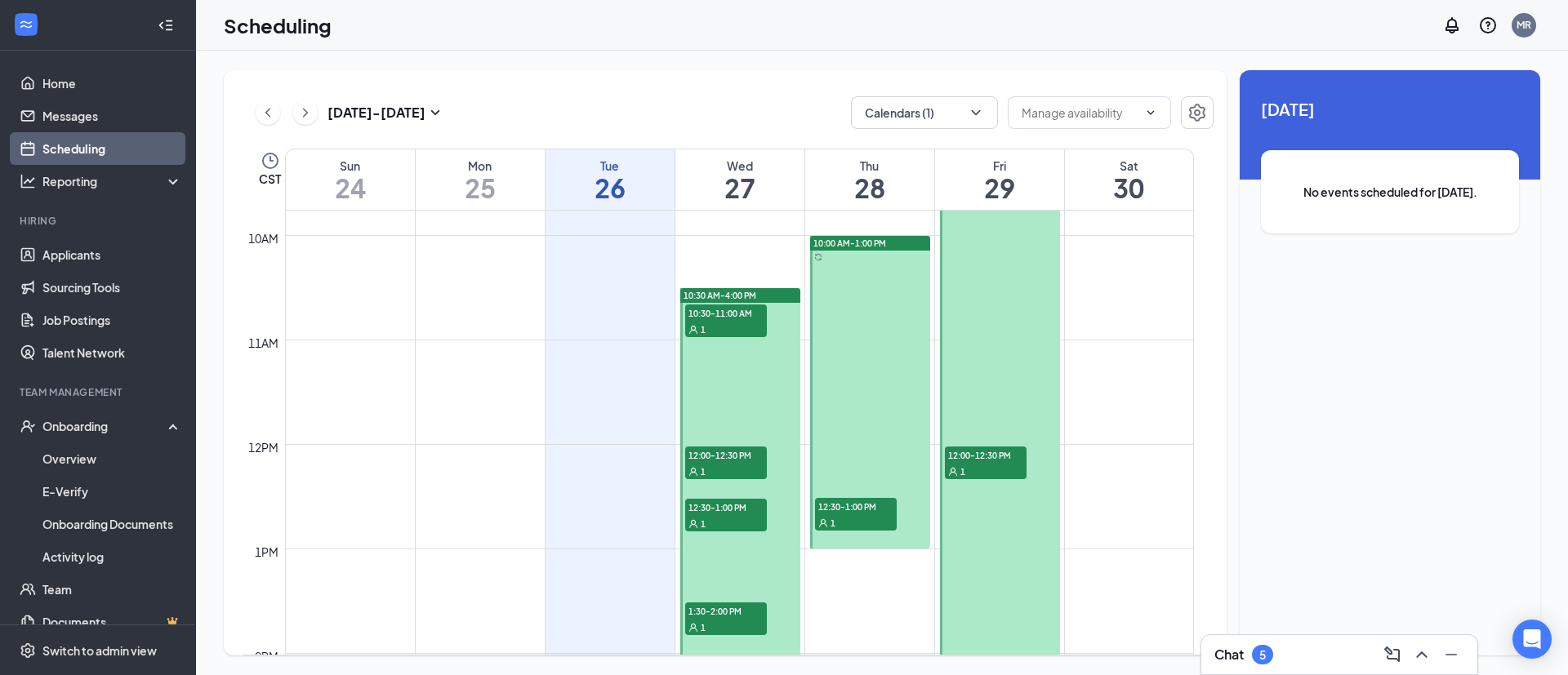
click at [1314, 650] on div "Chat 5" at bounding box center [1339, 655] width 250 height 26
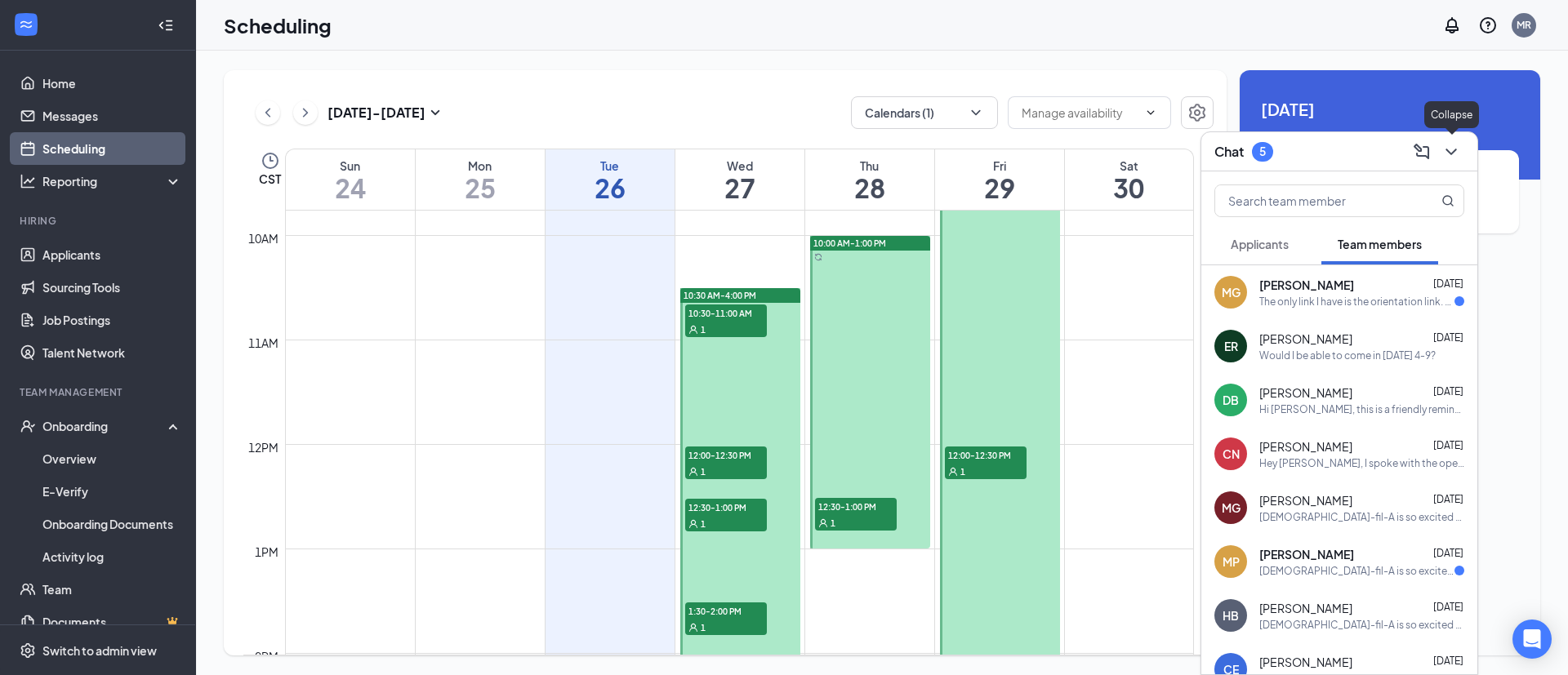
click at [1450, 146] on icon "ChevronDown" at bounding box center [1450, 152] width 19 height 19
